Goal: Communication & Community: Ask a question

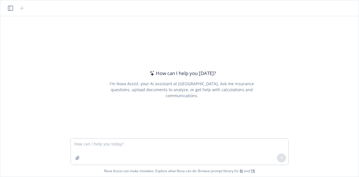
click at [94, 76] on div "How can I help you [DATE]? I'm Nova Assist, your AI assistant at Newfront. Ask …" at bounding box center [182, 83] width 218 height 81
click at [156, 120] on div "How can I help you [DATE]? I'm Nova Assist, your AI assistant at Newfront. Ask …" at bounding box center [182, 83] width 218 height 81
click at [88, 71] on div "How can I help you [DATE]? I'm Nova Assist, your AI assistant at Newfront. Ask …" at bounding box center [182, 83] width 218 height 81
